Goal: Complete application form

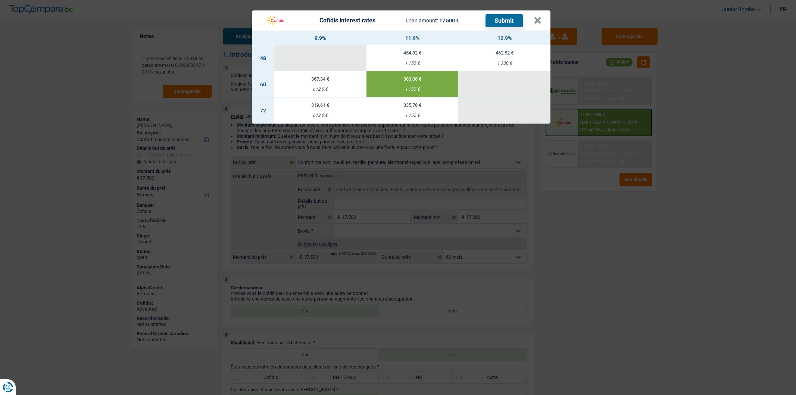
select select "household"
select select "60"
select select "household"
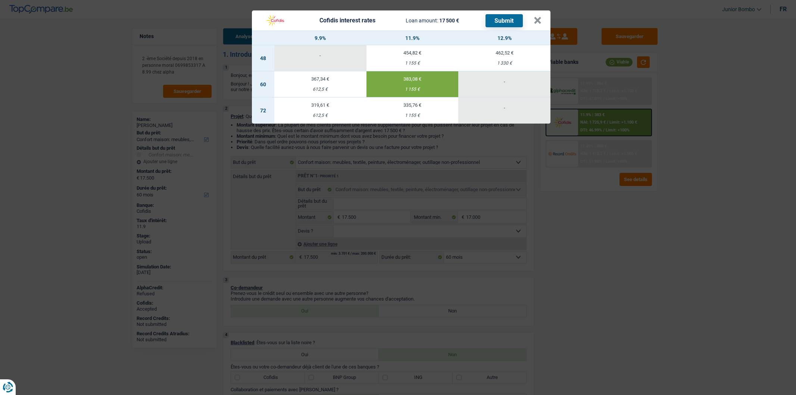
select select "60"
select select "independent"
select select "invalid"
select select "netSalary"
select select "disabilityPension"
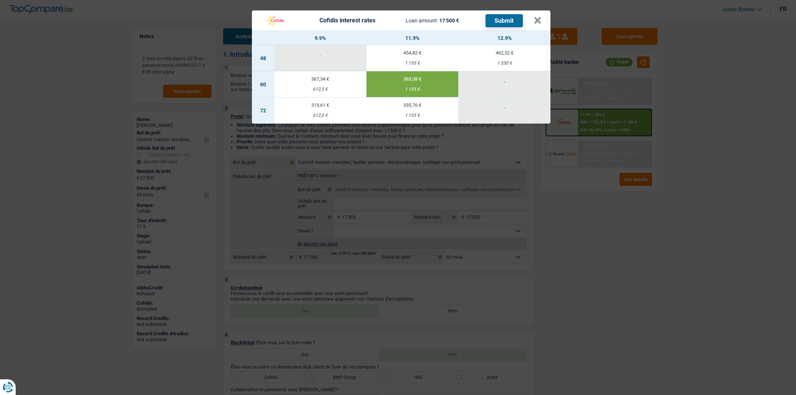
select select "rents"
select select "personalLoan"
select select "other"
select select "30"
select select "household"
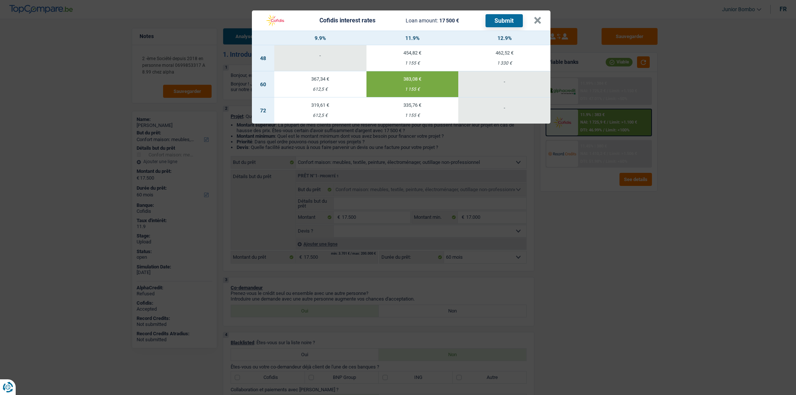
select select "household"
select select "60"
click at [546, 252] on div "Cofidis interest rates Loan amount: 17 500 € Submit × 9.9% 11.9% 12.9% 48 - 454…" at bounding box center [398, 197] width 796 height 395
